Goal: Task Accomplishment & Management: Complete application form

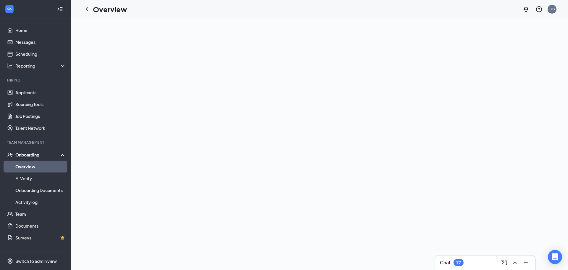
click at [28, 165] on link "Overview" at bounding box center [40, 166] width 51 height 12
click at [63, 154] on icon at bounding box center [64, 154] width 5 height 0
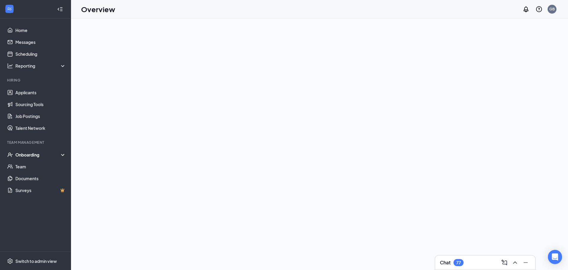
click at [28, 154] on div "Onboarding" at bounding box center [38, 155] width 46 height 6
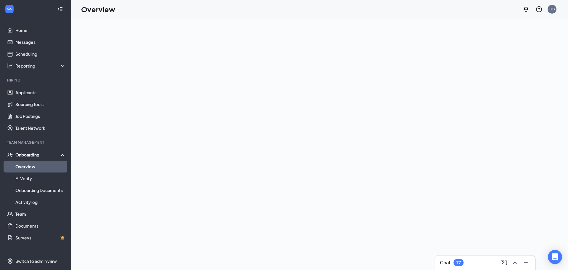
click at [29, 167] on link "Overview" at bounding box center [40, 166] width 51 height 12
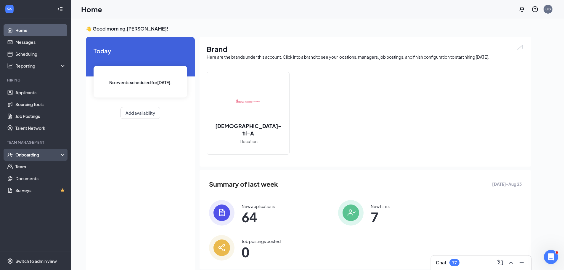
click at [43, 155] on div "Onboarding" at bounding box center [38, 155] width 46 height 6
click at [35, 164] on link "Overview" at bounding box center [40, 166] width 51 height 12
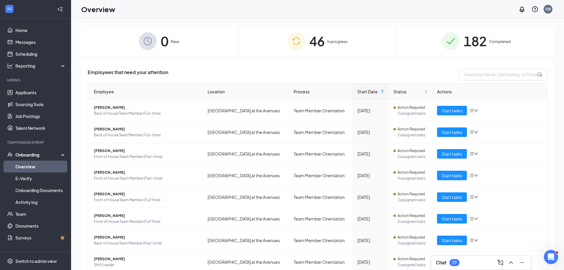
click at [330, 41] on span "In progress" at bounding box center [337, 41] width 20 height 6
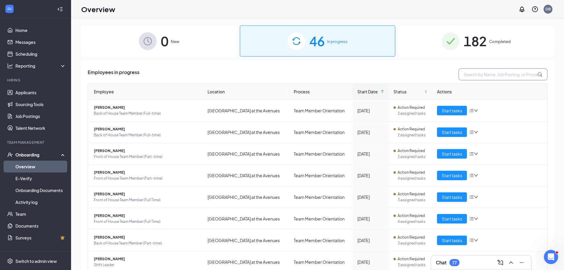
drag, startPoint x: 472, startPoint y: 74, endPoint x: 473, endPoint y: 71, distance: 3.3
click at [473, 73] on input "text" at bounding box center [503, 74] width 89 height 12
type input "adri"
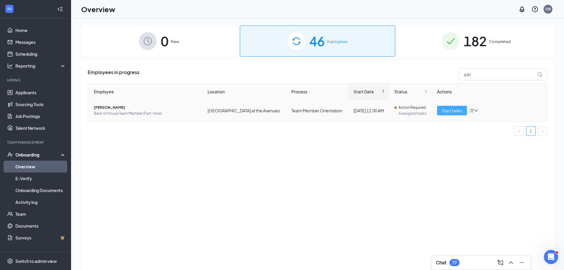
click at [455, 112] on span "Start tasks" at bounding box center [452, 110] width 20 height 7
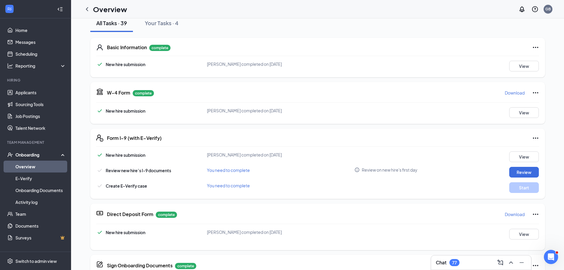
scroll to position [148, 0]
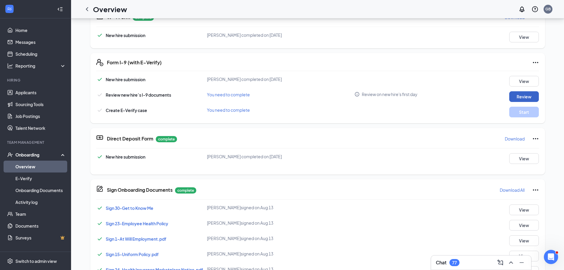
click at [520, 99] on button "Review" at bounding box center [524, 96] width 30 height 11
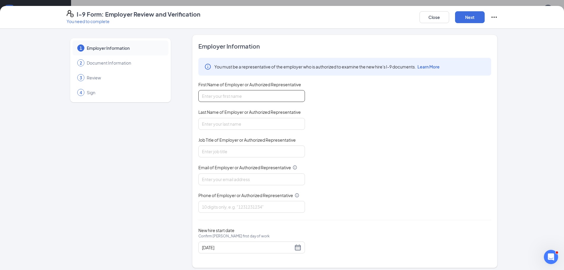
click at [270, 92] on input "First Name of Employer or Authorized Representative" at bounding box center [251, 96] width 107 height 12
type input "[PERSON_NAME]"
click at [249, 125] on input "Last Name of Employer or Authorized Representative" at bounding box center [251, 124] width 107 height 12
click at [252, 152] on input "Job Title of Employer or Authorized Representative" at bounding box center [251, 151] width 107 height 12
type input "Director"
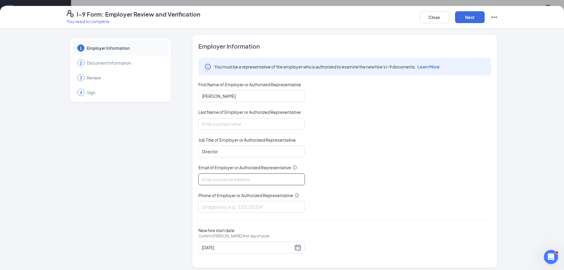
drag, startPoint x: 251, startPoint y: 177, endPoint x: 250, endPoint y: 180, distance: 3.2
click at [251, 177] on input "Email of Employer or Authorized Representative" at bounding box center [251, 179] width 107 height 12
type input "[EMAIL_ADDRESS][DOMAIN_NAME]"
click at [247, 204] on input "Phone of Employer or Authorized Representative" at bounding box center [251, 207] width 107 height 12
click at [474, 18] on button "Next" at bounding box center [470, 17] width 30 height 12
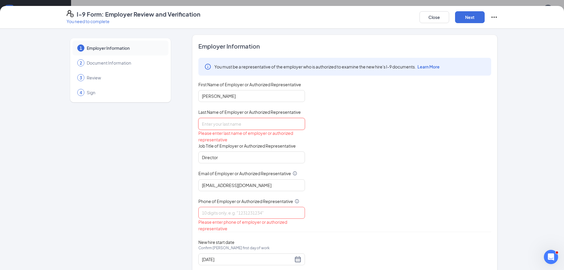
click at [240, 126] on input "Last Name of Employer or Authorized Representative" at bounding box center [251, 124] width 107 height 12
type input "[PERSON_NAME]"
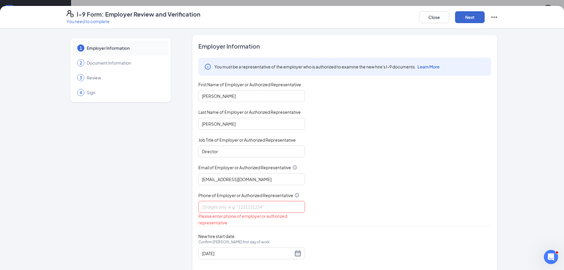
drag, startPoint x: 465, startPoint y: 25, endPoint x: 470, endPoint y: 16, distance: 10.7
click at [466, 25] on div "I-9 Form: Employer Review and Verification You need to complete Close Next" at bounding box center [282, 17] width 564 height 23
click at [470, 13] on button "Next" at bounding box center [470, 17] width 30 height 12
drag, startPoint x: 266, startPoint y: 208, endPoint x: 267, endPoint y: 212, distance: 4.5
click at [266, 208] on input "Phone of Employer or Authorized Representative" at bounding box center [251, 207] width 107 height 12
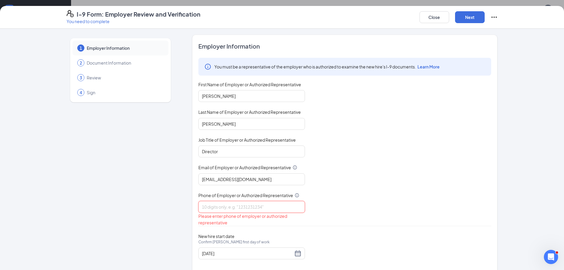
type input "9045190505"
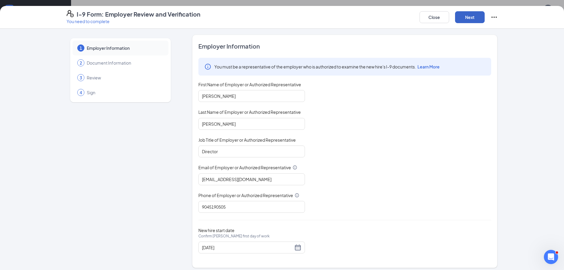
click at [464, 20] on button "Next" at bounding box center [470, 17] width 30 height 12
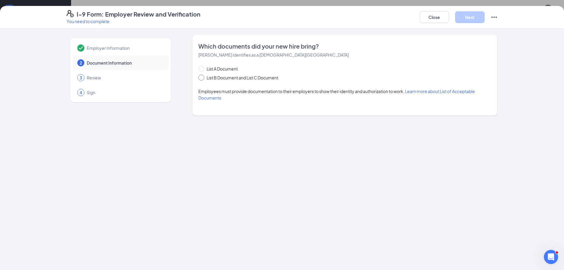
click at [202, 79] on span at bounding box center [201, 78] width 6 height 6
click at [202, 79] on input "List B Document and List C Document" at bounding box center [200, 77] width 4 height 4
radio input "true"
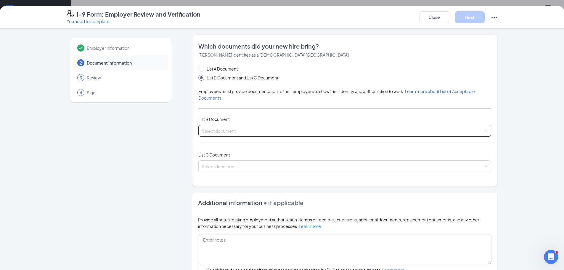
click at [221, 132] on input "search" at bounding box center [343, 129] width 282 height 9
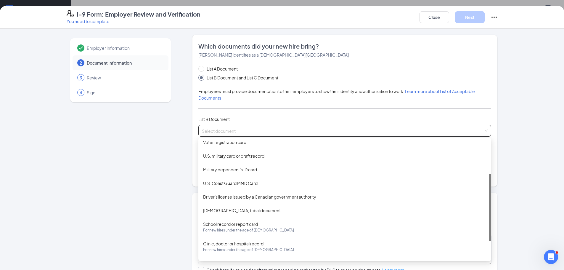
scroll to position [0, 0]
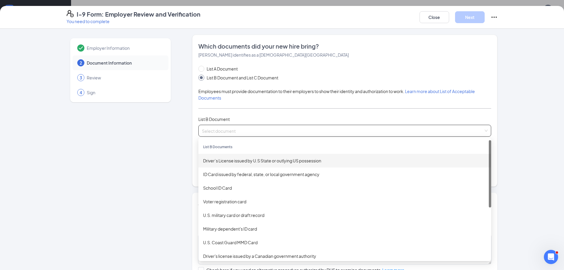
click at [236, 159] on div "Driver’s License issued by U.S State or outlying US possession" at bounding box center [344, 160] width 283 height 7
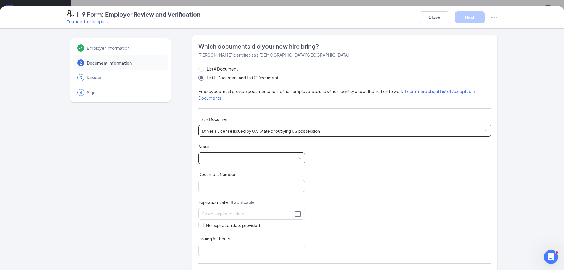
click at [236, 159] on span at bounding box center [251, 157] width 99 height 11
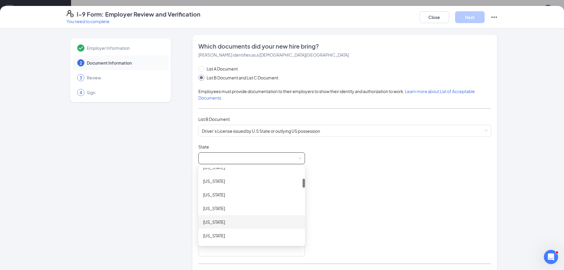
click at [208, 221] on div "Florida" at bounding box center [251, 222] width 97 height 7
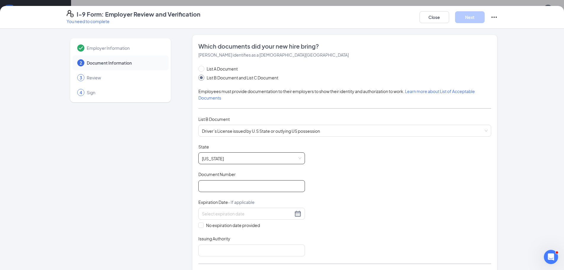
click at [218, 185] on input "Document Number" at bounding box center [251, 186] width 107 height 12
type input "M628210055000"
click at [224, 211] on input at bounding box center [247, 213] width 91 height 7
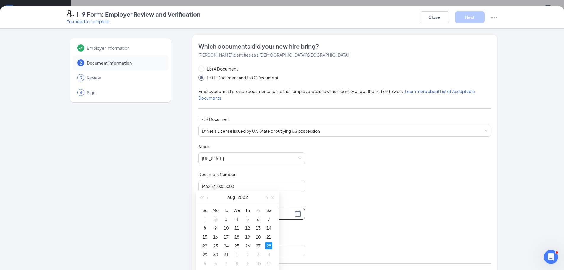
click at [270, 245] on div "28" at bounding box center [268, 245] width 7 height 7
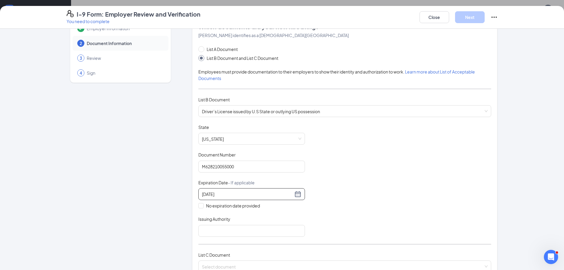
scroll to position [30, 0]
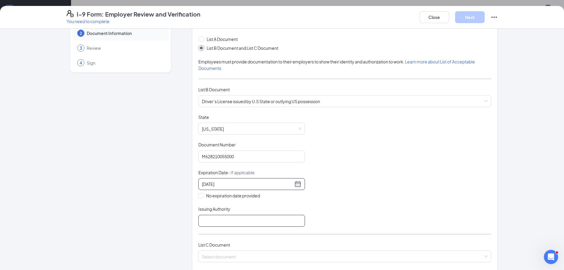
type input "08/28/2032"
click at [243, 222] on input "Issuing Authority" at bounding box center [251, 221] width 107 height 12
type input "State of Florida"
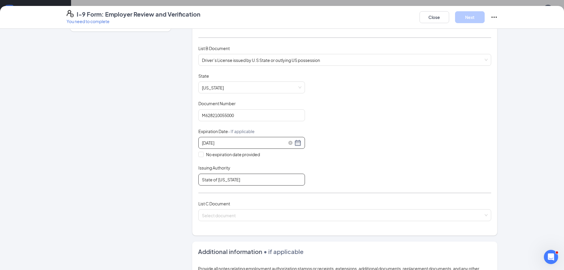
scroll to position [148, 0]
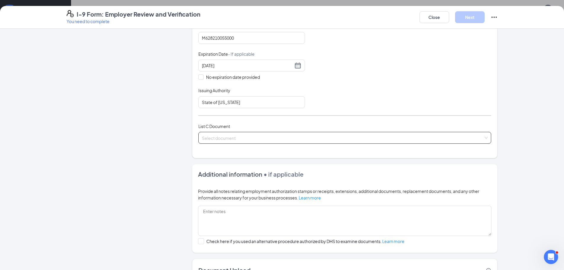
click at [242, 139] on input "search" at bounding box center [343, 136] width 282 height 9
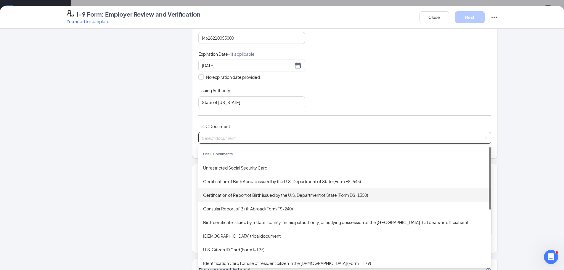
click at [236, 197] on div "Certification of Report of Birth issued by the U.S. Department of State (Form D…" at bounding box center [344, 195] width 293 height 14
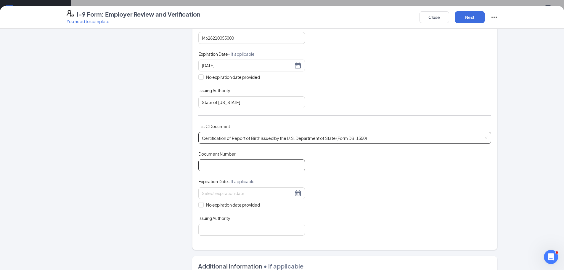
click at [240, 164] on input "Document Number" at bounding box center [251, 165] width 107 height 12
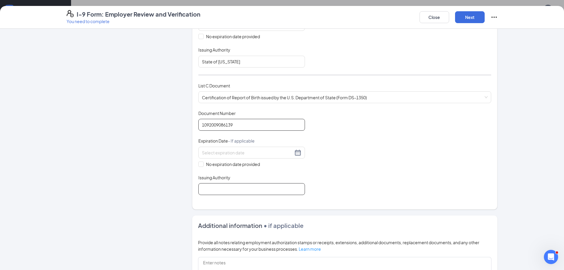
scroll to position [237, 0]
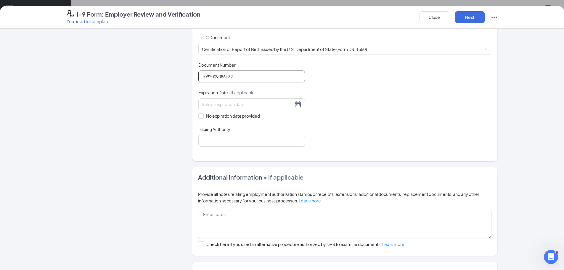
type input "1092009086139"
click at [203, 112] on div "No expiration date provided" at bounding box center [251, 108] width 107 height 21
click at [201, 113] on span at bounding box center [200, 115] width 5 height 5
click at [201, 113] on input "No expiration date provided" at bounding box center [200, 115] width 4 height 4
checkbox input "true"
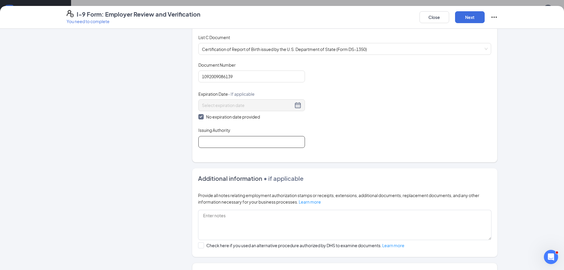
click at [215, 140] on input "Issuing Authority" at bounding box center [251, 142] width 107 height 12
type input "State of Florida"
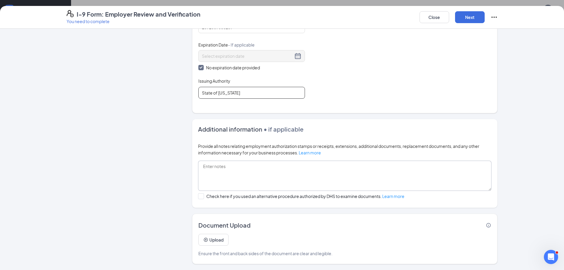
scroll to position [266, 0]
click at [214, 242] on button "Upload" at bounding box center [213, 240] width 30 height 12
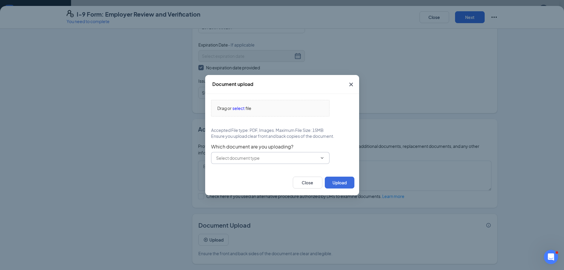
click at [301, 154] on span at bounding box center [270, 158] width 118 height 12
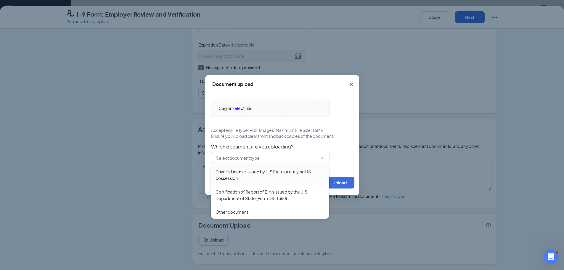
click at [264, 171] on div "Driver’s License issued by U.S State or outlying US possession" at bounding box center [270, 174] width 109 height 13
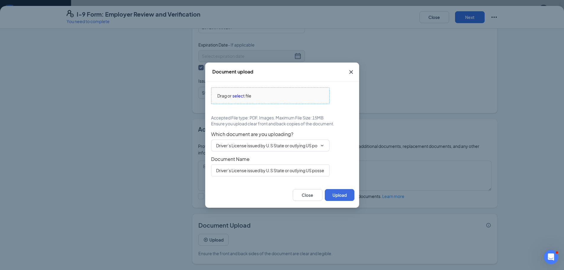
click at [238, 94] on span "select" at bounding box center [238, 95] width 12 height 7
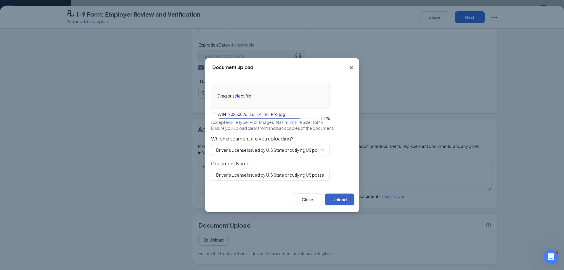
click at [338, 201] on button "Upload" at bounding box center [340, 199] width 30 height 12
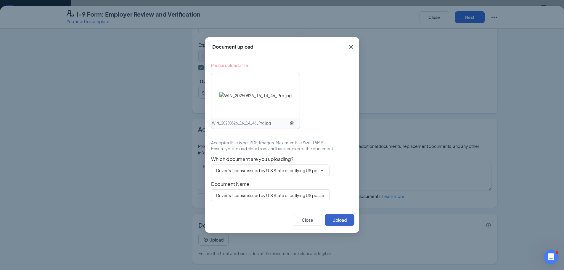
click at [335, 221] on button "Upload" at bounding box center [340, 220] width 30 height 12
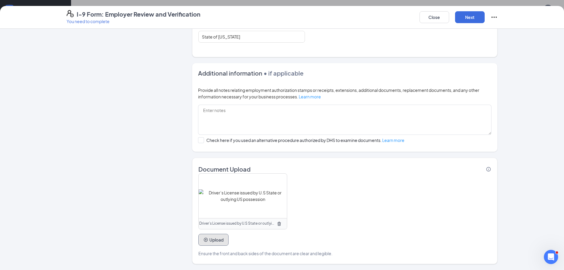
scroll to position [385, 0]
click at [218, 240] on button "Upload" at bounding box center [213, 240] width 30 height 12
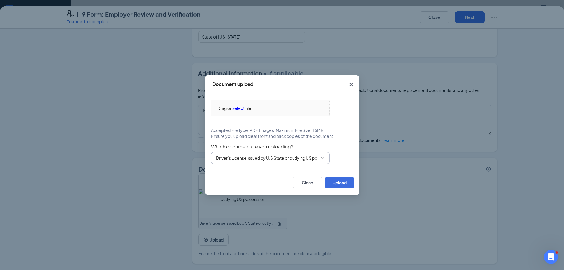
click at [264, 159] on input "Driver’s License issued by U.S State or outlying US possession" at bounding box center [266, 158] width 101 height 7
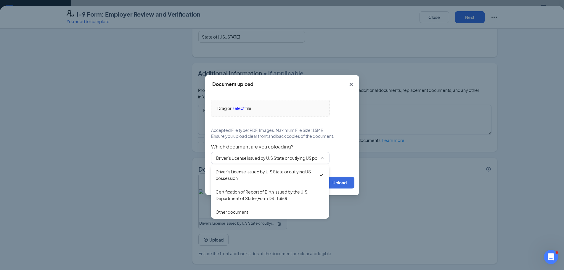
drag, startPoint x: 255, startPoint y: 192, endPoint x: 256, endPoint y: 178, distance: 14.2
click at [255, 192] on div "Certification of Report of Birth issued by the U.S. Department of State (Form D…" at bounding box center [270, 194] width 109 height 13
type input "Certification of Report of Birth issued by the U.S. Department of State (Form D…"
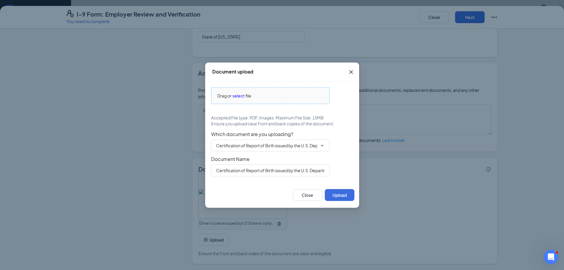
click at [240, 94] on span "select" at bounding box center [238, 95] width 12 height 7
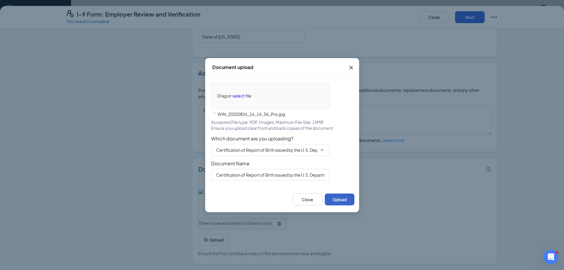
click at [339, 196] on button "Upload" at bounding box center [340, 199] width 30 height 12
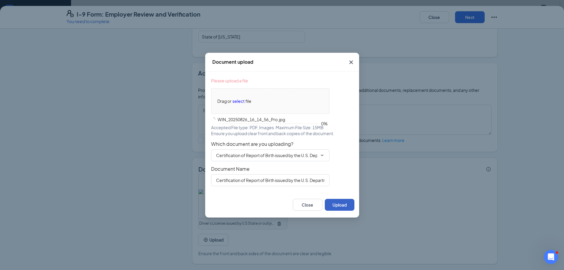
click at [343, 203] on button "Upload" at bounding box center [340, 205] width 30 height 12
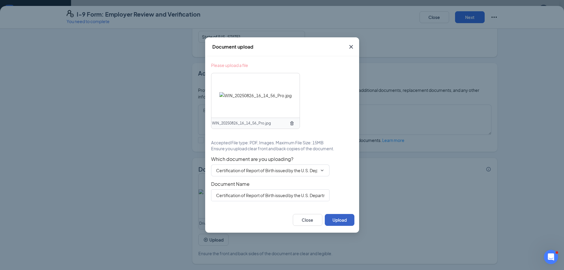
click at [341, 223] on button "Upload" at bounding box center [340, 220] width 30 height 12
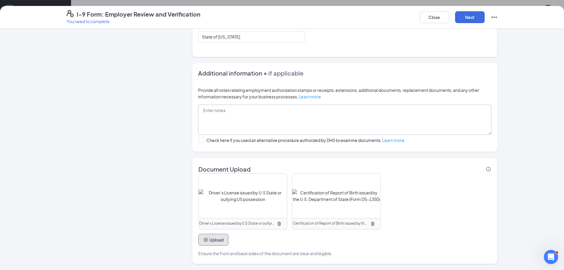
scroll to position [622, 0]
drag, startPoint x: 476, startPoint y: 17, endPoint x: 497, endPoint y: 51, distance: 39.8
click at [476, 17] on button "Next" at bounding box center [470, 17] width 30 height 12
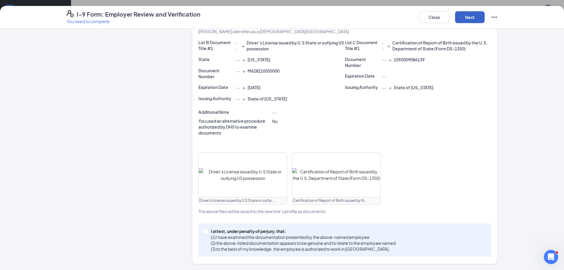
scroll to position [136, 0]
click at [204, 233] on span at bounding box center [205, 231] width 5 height 5
click at [204, 233] on input "I attest, under penalty of [PERSON_NAME], that: (1) I have examined the documen…" at bounding box center [205, 231] width 4 height 4
checkbox input "true"
click at [473, 20] on button "Next" at bounding box center [470, 17] width 30 height 12
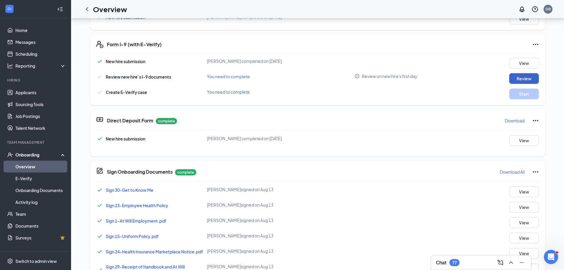
scroll to position [110, 0]
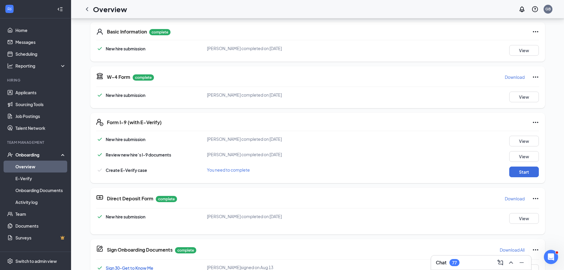
scroll to position [89, 0]
click at [524, 173] on button "Start" at bounding box center [524, 171] width 30 height 11
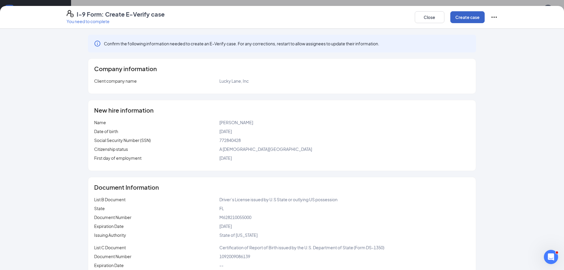
click at [458, 15] on button "Create case" at bounding box center [467, 17] width 34 height 12
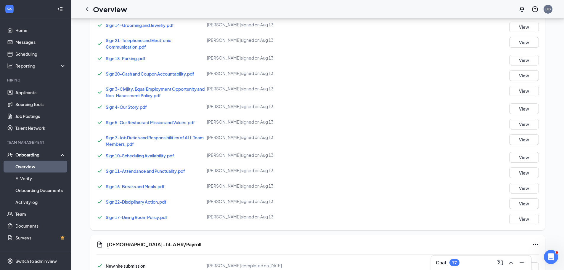
scroll to position [690, 0]
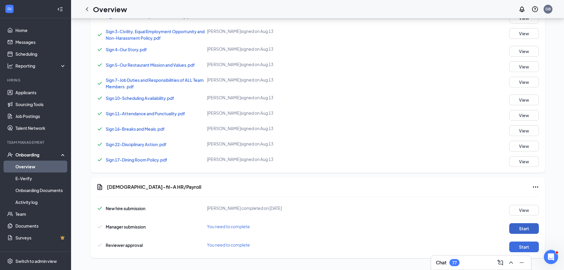
click at [519, 231] on button "Start" at bounding box center [524, 228] width 30 height 11
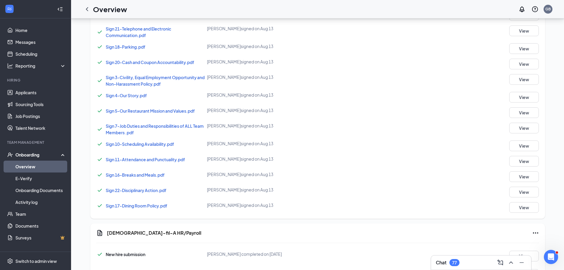
scroll to position [690, 0]
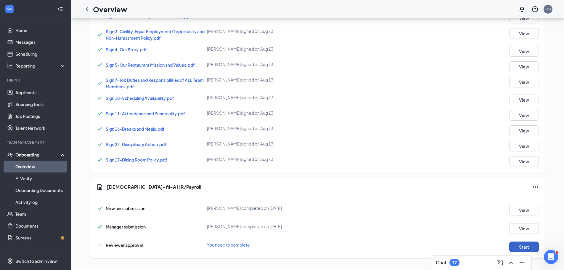
click at [525, 248] on button "Start" at bounding box center [524, 246] width 30 height 11
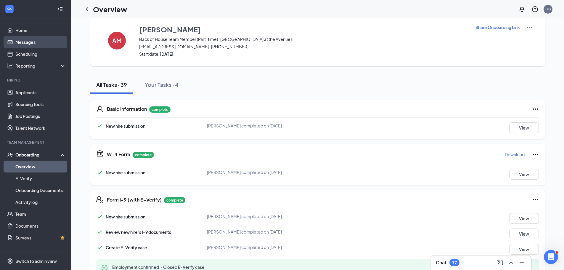
scroll to position [9, 0]
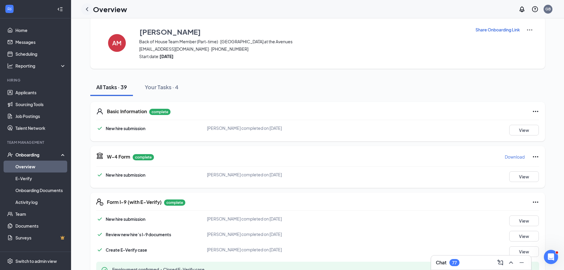
click at [88, 11] on icon "ChevronLeft" at bounding box center [86, 9] width 7 height 7
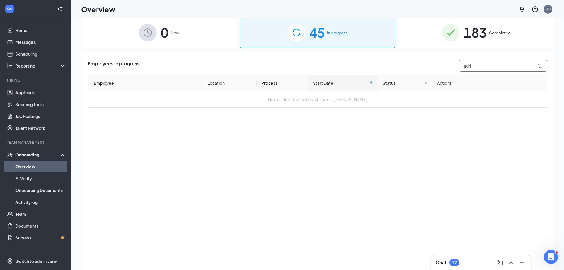
click at [499, 63] on input "adri" at bounding box center [503, 66] width 89 height 12
type input "a"
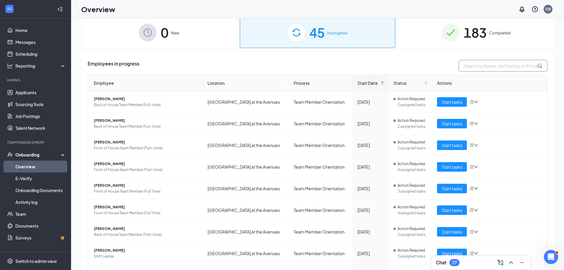
click at [499, 63] on input "text" at bounding box center [503, 66] width 89 height 12
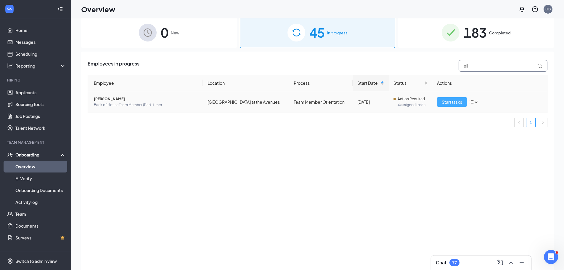
type input "eil"
click at [444, 102] on span "Start tasks" at bounding box center [452, 102] width 20 height 7
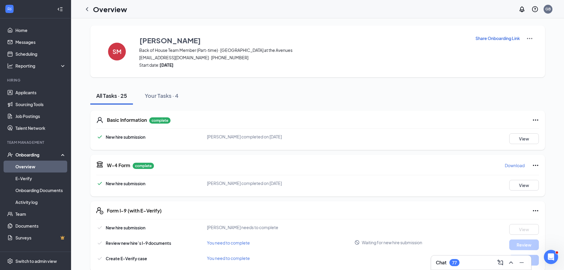
click at [88, 9] on icon "ChevronLeft" at bounding box center [86, 9] width 7 height 7
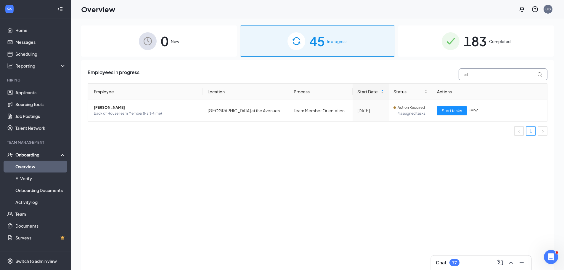
click at [476, 75] on input "eil" at bounding box center [503, 74] width 89 height 12
type input "e"
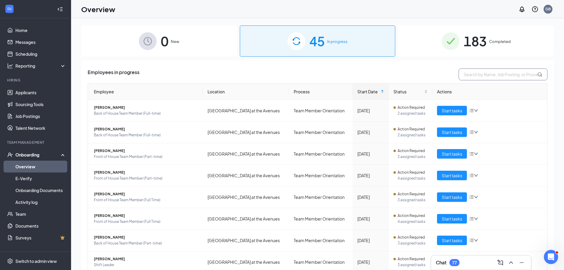
click at [466, 75] on input "text" at bounding box center [503, 74] width 89 height 12
click at [537, 76] on icon at bounding box center [539, 74] width 5 height 5
click at [537, 75] on icon at bounding box center [539, 74] width 5 height 5
click at [518, 77] on input "e" at bounding box center [503, 74] width 89 height 12
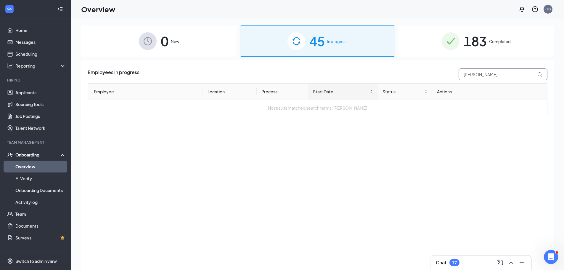
type input "[PERSON_NAME]"
click at [314, 40] on span "45" at bounding box center [316, 41] width 15 height 20
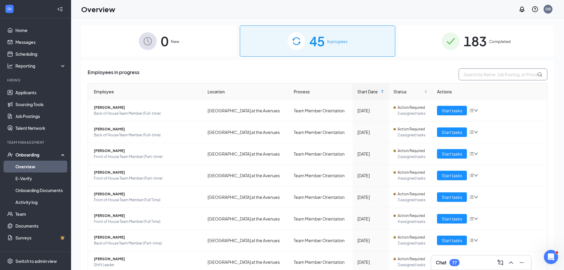
click at [483, 76] on input "text" at bounding box center [503, 74] width 89 height 12
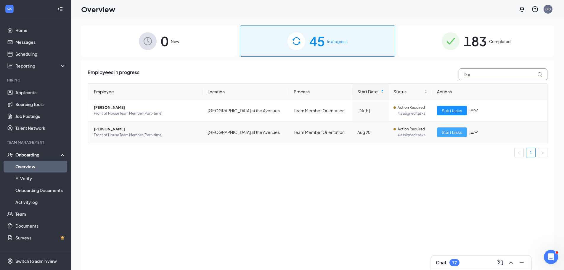
type input "Dar"
click at [456, 133] on span "Start tasks" at bounding box center [452, 132] width 20 height 7
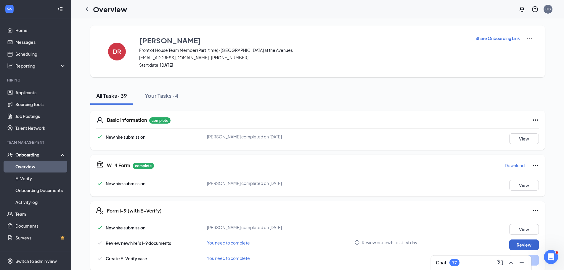
scroll to position [148, 0]
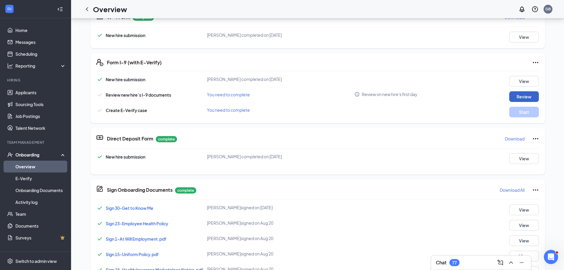
click at [521, 96] on button "Review" at bounding box center [524, 96] width 30 height 11
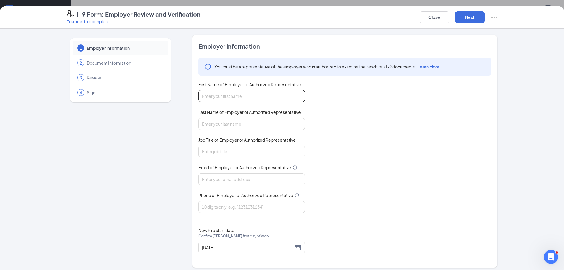
drag, startPoint x: 264, startPoint y: 97, endPoint x: 260, endPoint y: 97, distance: 3.6
click at [264, 97] on input "First Name of Employer or Authorized Representative" at bounding box center [251, 96] width 107 height 12
type input "[PERSON_NAME]"
click at [240, 132] on div "You must be a representative of the employer who is authorized to examine the n…" at bounding box center [344, 135] width 293 height 155
click at [240, 122] on input "Last Name of Employer or Authorized Representative" at bounding box center [251, 124] width 107 height 12
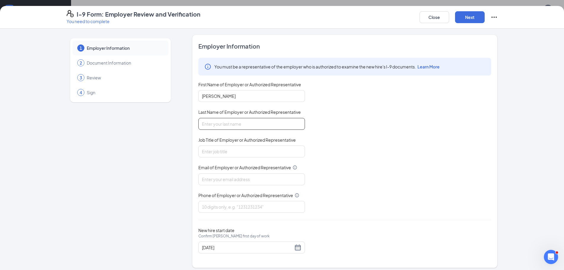
type input "[PERSON_NAME]"
click at [229, 154] on input "Job Title of Employer or Authorized Representative" at bounding box center [251, 151] width 107 height 12
type input "Director"
click at [239, 181] on input "Email of Employer or Authorized Representative" at bounding box center [251, 179] width 107 height 12
type input "[EMAIL_ADDRESS][DOMAIN_NAME]"
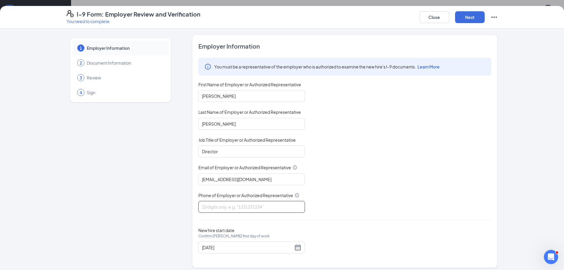
click at [242, 205] on input "Phone of Employer or Authorized Representative" at bounding box center [251, 207] width 107 height 12
type input "9045190505"
click at [463, 17] on button "Next" at bounding box center [470, 17] width 30 height 12
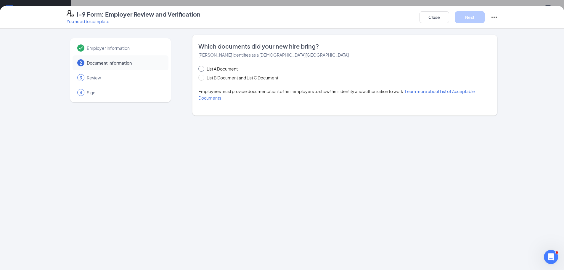
drag, startPoint x: 201, startPoint y: 69, endPoint x: 206, endPoint y: 70, distance: 4.5
click at [205, 70] on label "List A Document" at bounding box center [219, 68] width 42 height 7
click at [203, 70] on input "List A Document" at bounding box center [200, 68] width 4 height 4
radio input "true"
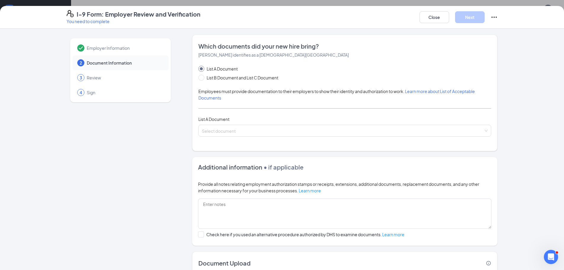
click at [204, 68] on span "List A Document" at bounding box center [222, 68] width 36 height 7
click at [203, 68] on input "List A Document" at bounding box center [200, 68] width 4 height 4
click at [231, 128] on input "search" at bounding box center [343, 129] width 282 height 9
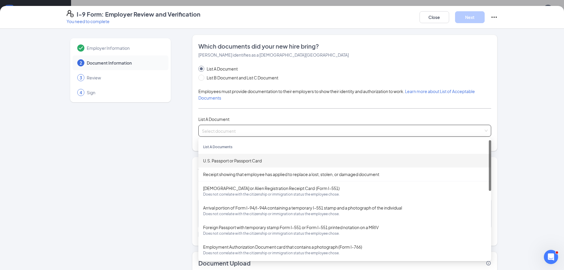
click at [237, 160] on div "U.S. Passport or Passport Card" at bounding box center [344, 160] width 283 height 7
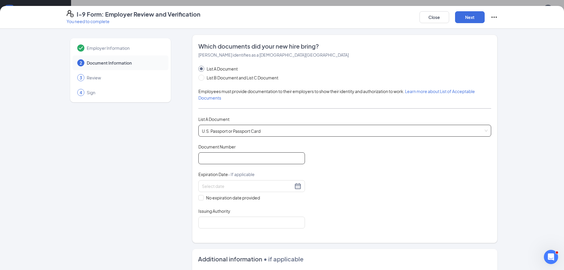
click at [237, 156] on input "Document Number" at bounding box center [251, 158] width 107 height 12
type input "A48105930"
click at [242, 183] on input at bounding box center [247, 186] width 91 height 7
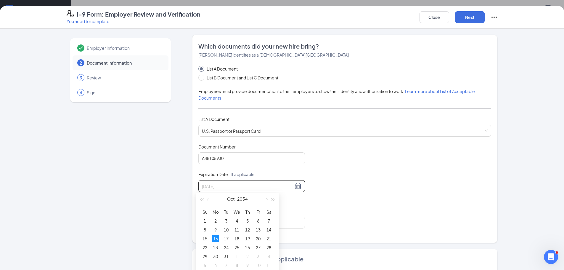
click at [215, 237] on div "16" at bounding box center [215, 238] width 7 height 7
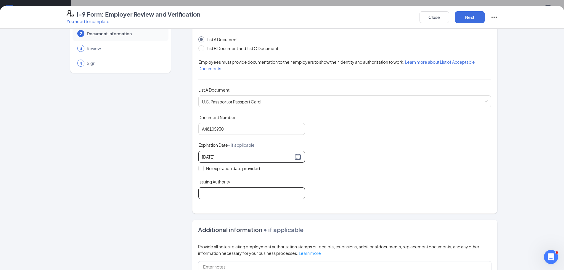
scroll to position [30, 0]
type input "[DATE]"
click at [231, 193] on input "Issuing Authority" at bounding box center [251, 193] width 107 height 12
type input "United States Department of State"
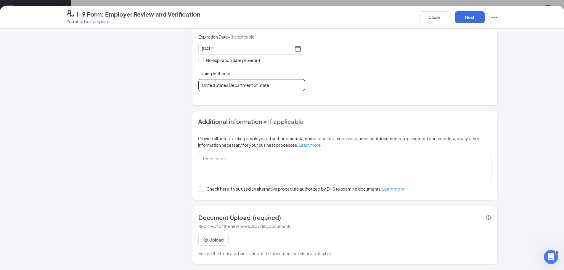
scroll to position [355, 0]
click at [213, 239] on button "Upload" at bounding box center [213, 240] width 30 height 12
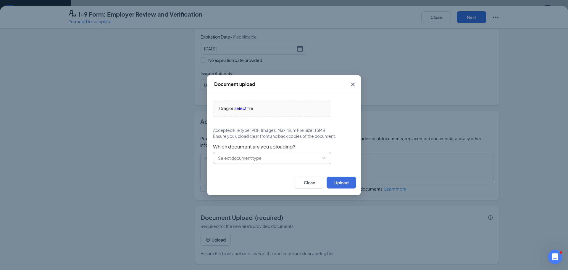
click at [242, 158] on input "text" at bounding box center [268, 158] width 101 height 7
click at [243, 173] on div "U.S. Passport or Passport Card" at bounding box center [247, 171] width 59 height 7
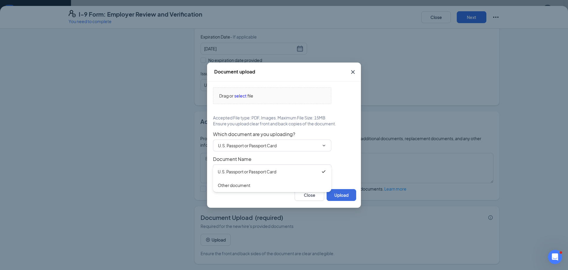
type input "U.S. Passport or Passport Card"
click at [240, 92] on span "select" at bounding box center [240, 95] width 12 height 7
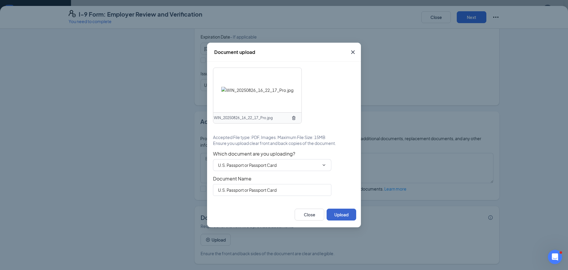
click at [342, 200] on div "WIN_20250826_16_22_17_Pro.jpg Accepted File type: PDF, Images. Maximum File Siz…" at bounding box center [284, 132] width 154 height 140
click at [339, 216] on button "Upload" at bounding box center [342, 214] width 30 height 12
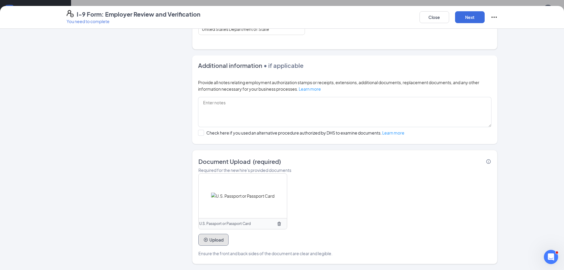
scroll to position [503, 0]
click at [471, 20] on button "Next" at bounding box center [470, 17] width 30 height 12
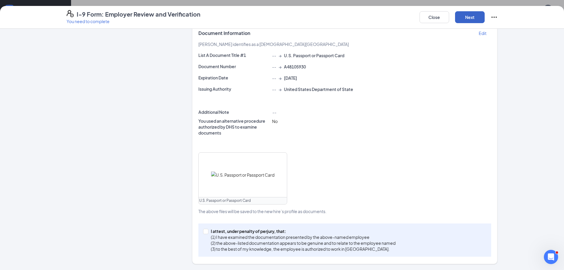
scroll to position [123, 0]
drag, startPoint x: 205, startPoint y: 231, endPoint x: 245, endPoint y: 176, distance: 68.5
click at [213, 223] on div "I attest, under penalty of [PERSON_NAME], that: (1) I have examined the documen…" at bounding box center [344, 239] width 293 height 33
click at [205, 232] on input "I attest, under penalty of [PERSON_NAME], that: (1) I have examined the documen…" at bounding box center [205, 231] width 4 height 4
checkbox input "true"
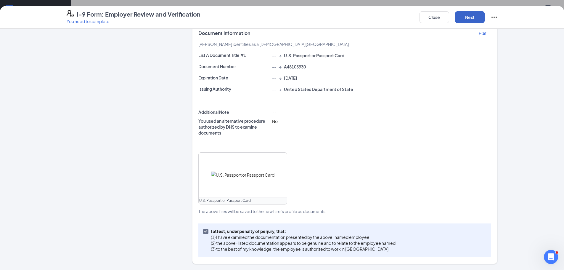
click at [474, 16] on button "Next" at bounding box center [470, 17] width 30 height 12
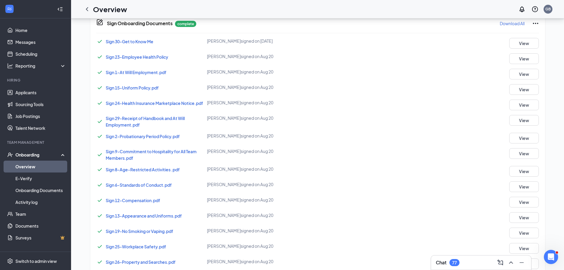
scroll to position [226, 0]
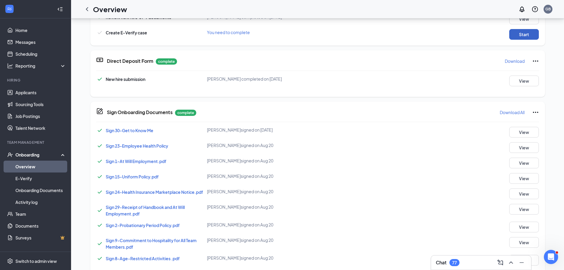
click at [522, 36] on button "Start" at bounding box center [524, 34] width 30 height 11
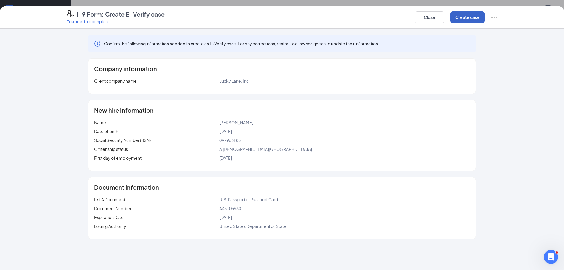
click at [465, 15] on button "Create case" at bounding box center [467, 17] width 34 height 12
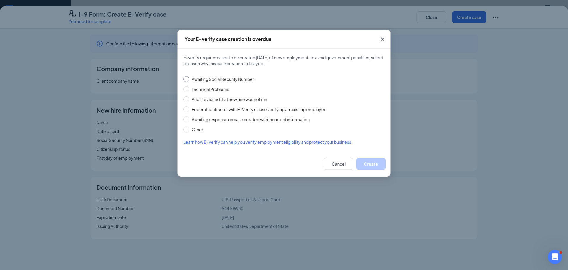
click at [191, 81] on label "Awaiting Social Security Number" at bounding box center [283, 79] width 199 height 7
click at [189, 81] on input "Awaiting Social Security Number" at bounding box center [187, 79] width 6 height 6
radio input "true"
click at [375, 161] on button "Create" at bounding box center [371, 164] width 30 height 12
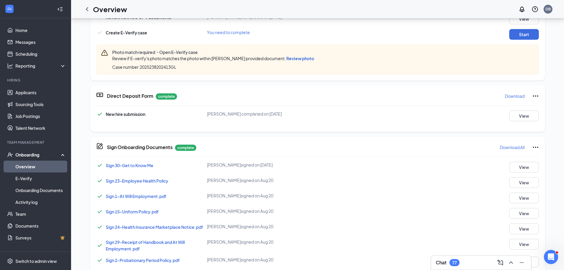
click at [302, 60] on span "Review photo" at bounding box center [300, 58] width 28 height 5
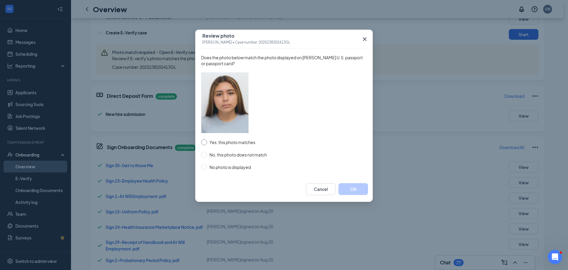
click at [204, 143] on input "Yes, this photo matches" at bounding box center [204, 142] width 6 height 6
radio input "true"
click at [359, 190] on button "OK" at bounding box center [354, 189] width 30 height 12
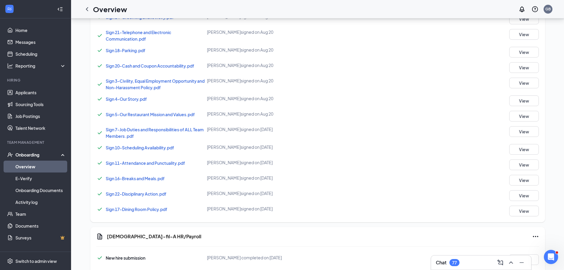
scroll to position [690, 0]
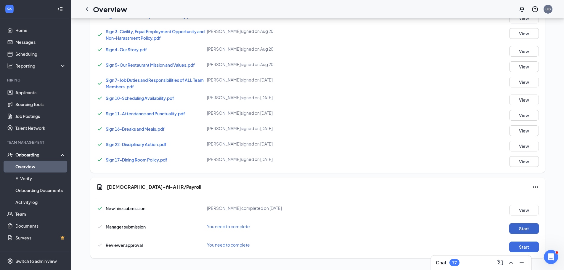
click at [528, 225] on button "Start" at bounding box center [524, 228] width 30 height 11
click at [528, 245] on button "Start" at bounding box center [524, 246] width 30 height 11
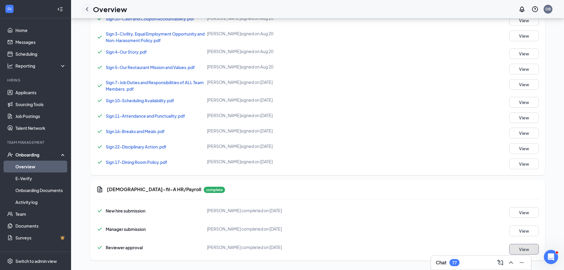
scroll to position [692, 0]
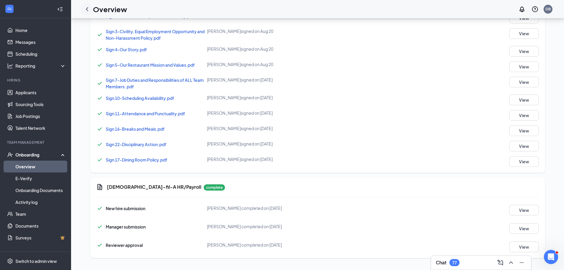
click at [85, 10] on icon "ChevronLeft" at bounding box center [86, 9] width 7 height 7
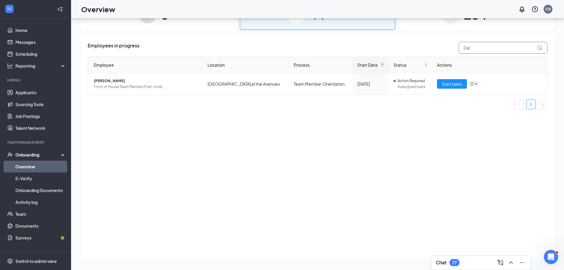
click at [488, 52] on input "Dar" at bounding box center [503, 48] width 89 height 12
type input "D"
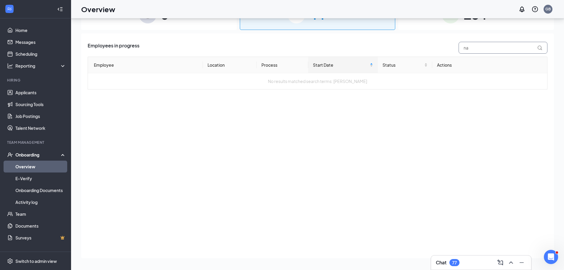
type input "n"
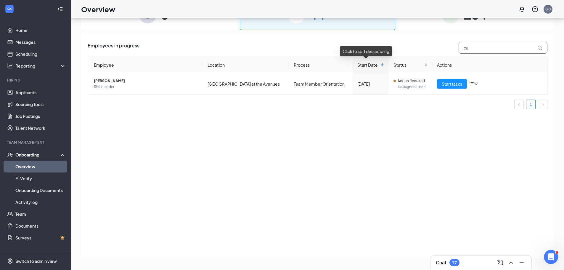
type input "c"
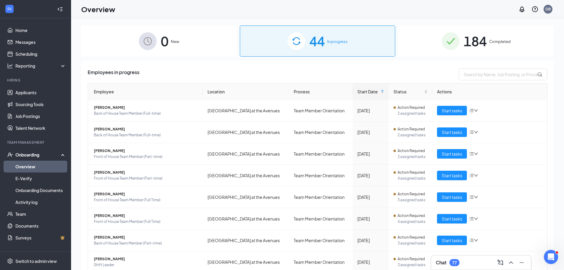
click at [349, 47] on div "44 In progress" at bounding box center [318, 40] width 156 height 31
drag, startPoint x: 461, startPoint y: 73, endPoint x: 463, endPoint y: 78, distance: 5.2
click at [463, 78] on input "text" at bounding box center [503, 74] width 89 height 12
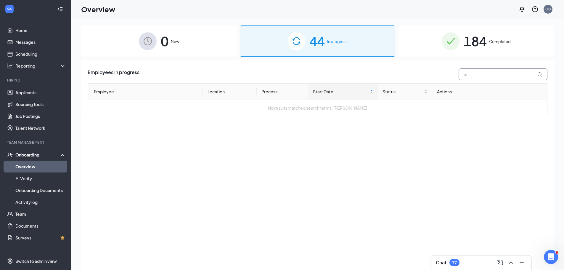
type input "e"
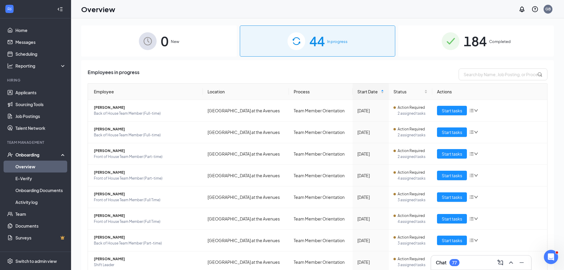
click at [489, 43] on span "Completed" at bounding box center [500, 41] width 22 height 6
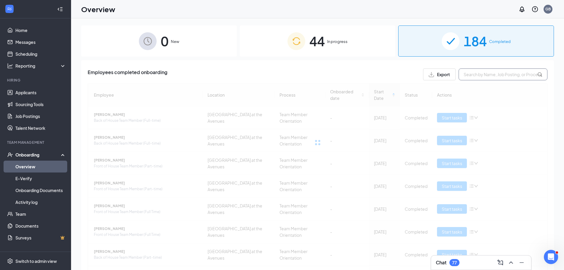
click at [470, 78] on input "text" at bounding box center [503, 74] width 89 height 12
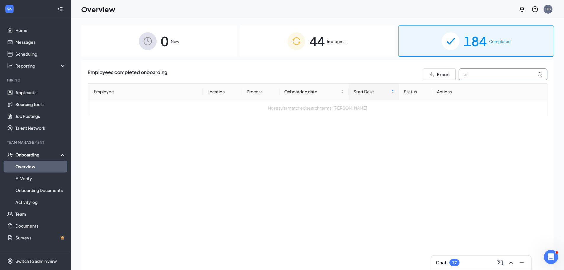
type input "e"
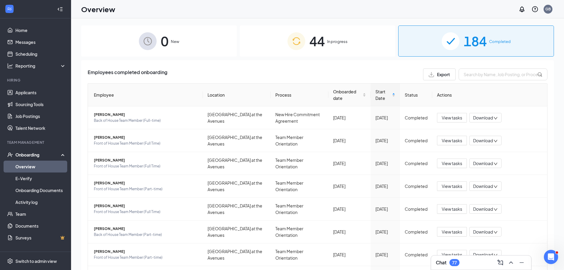
click at [320, 44] on span "44" at bounding box center [316, 41] width 15 height 20
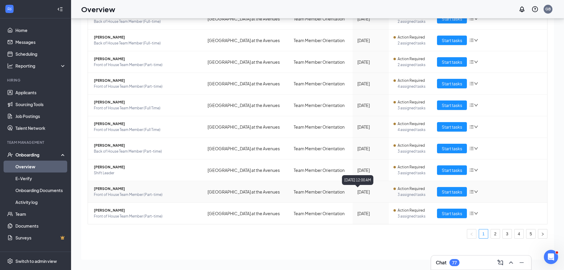
scroll to position [27, 0]
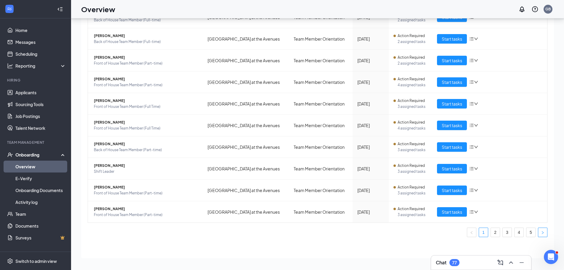
click at [541, 231] on icon "right" at bounding box center [543, 233] width 4 height 4
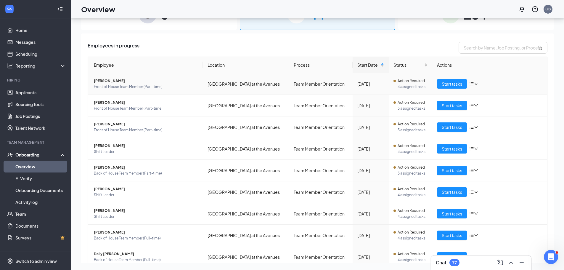
scroll to position [67, 0]
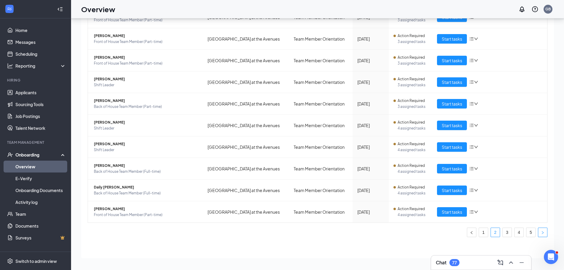
click at [541, 232] on icon "right" at bounding box center [543, 233] width 4 height 4
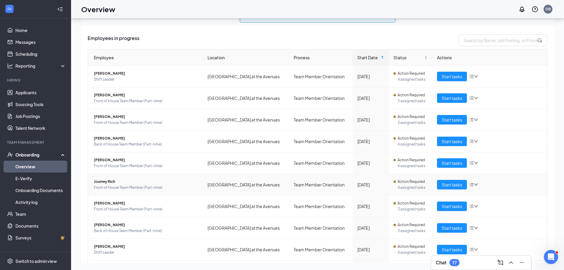
scroll to position [67, 0]
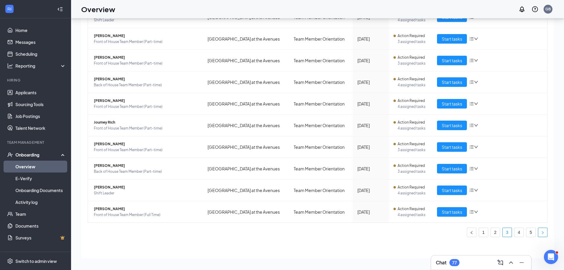
click at [541, 232] on icon "right" at bounding box center [543, 233] width 4 height 4
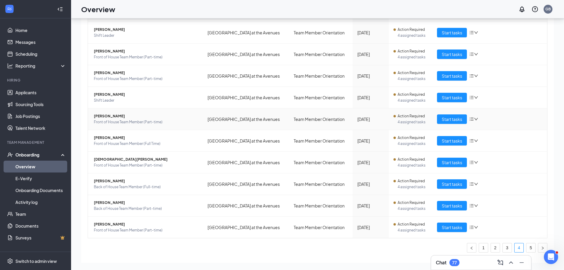
scroll to position [67, 0]
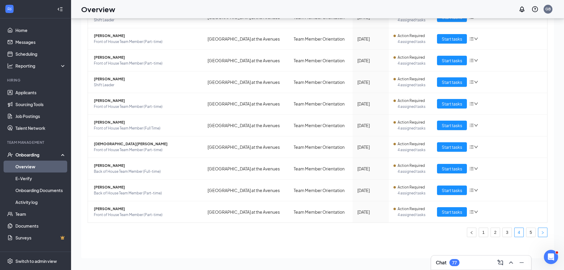
click at [541, 232] on icon "right" at bounding box center [543, 233] width 4 height 4
